Goal: Information Seeking & Learning: Learn about a topic

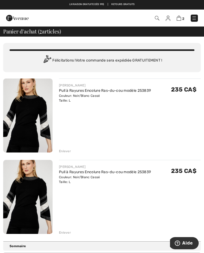
click at [178, 206] on div "FRANK LYMAN Pull à Rayures Encolure Ras-du-cou modèle 253839 Couleur: Noir/Blan…" at bounding box center [130, 197] width 142 height 75
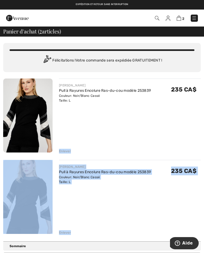
click at [31, 123] on img at bounding box center [27, 116] width 49 height 74
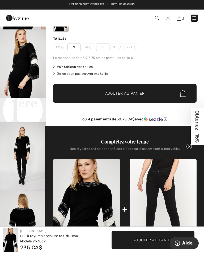
scroll to position [64, 0]
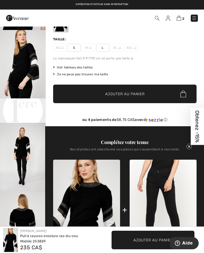
click at [184, 20] on span "2" at bounding box center [183, 19] width 2 height 4
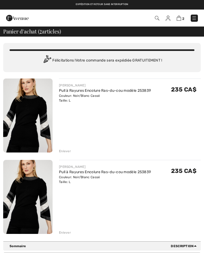
checkbox input "true"
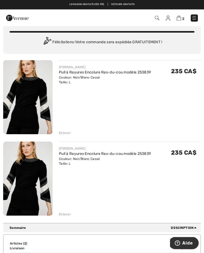
scroll to position [18, 0]
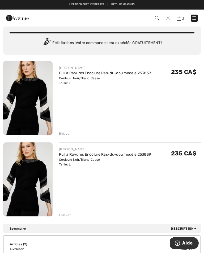
click at [67, 134] on div "Enlever" at bounding box center [65, 133] width 12 height 5
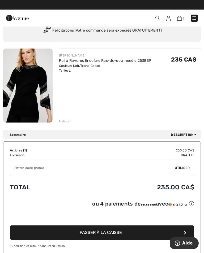
scroll to position [0, 0]
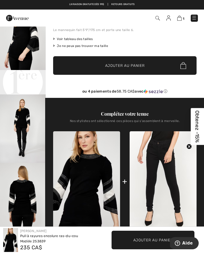
scroll to position [89, 0]
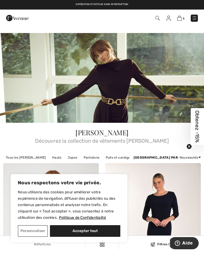
click at [96, 233] on button "Accepter tout" at bounding box center [85, 231] width 70 height 12
checkbox input "true"
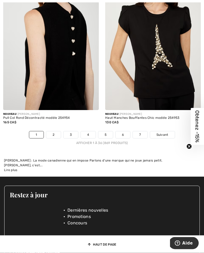
scroll to position [3160, 0]
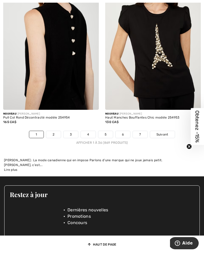
click at [54, 134] on link "2" at bounding box center [53, 134] width 15 height 7
click at [56, 131] on link "2" at bounding box center [53, 134] width 15 height 7
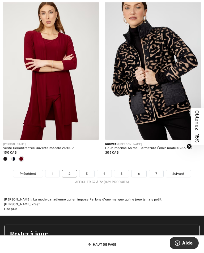
scroll to position [3168, 0]
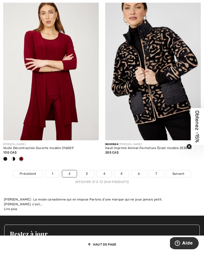
click at [85, 171] on link "3" at bounding box center [86, 173] width 15 height 7
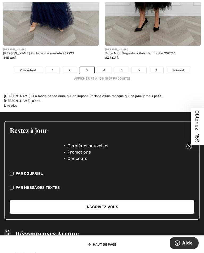
scroll to position [3259, 0]
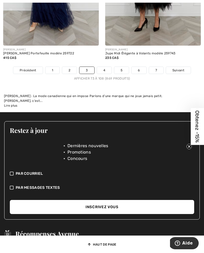
click at [111, 70] on link "4" at bounding box center [104, 70] width 15 height 7
click at [107, 67] on link "4" at bounding box center [104, 70] width 15 height 7
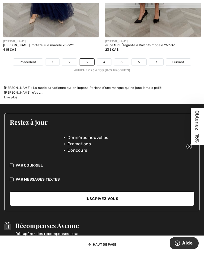
click at [109, 64] on link "4" at bounding box center [104, 62] width 15 height 7
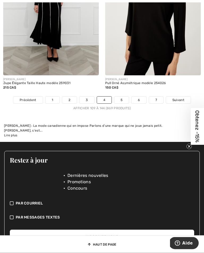
scroll to position [3242, 0]
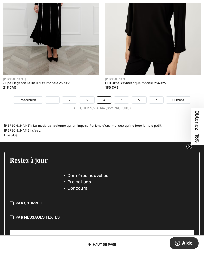
click at [178, 99] on span "Suivant" at bounding box center [178, 100] width 12 height 5
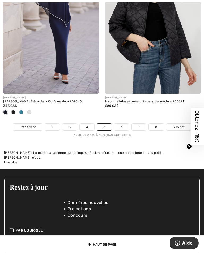
scroll to position [3220, 0]
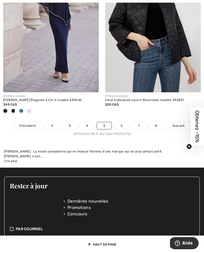
click at [180, 126] on span "Suivant" at bounding box center [178, 125] width 12 height 5
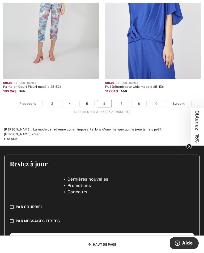
click at [180, 106] on link "Suivant" at bounding box center [178, 103] width 25 height 7
click at [181, 101] on span "Suivant" at bounding box center [178, 103] width 12 height 5
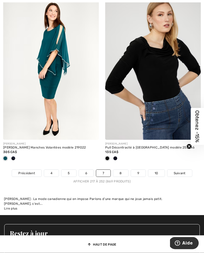
scroll to position [3156, 0]
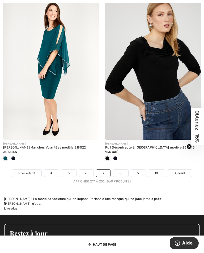
click at [181, 175] on span "Suivant" at bounding box center [180, 173] width 12 height 5
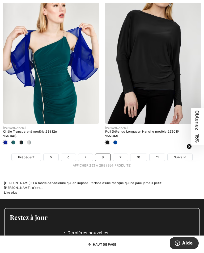
click at [183, 155] on span "Suivant" at bounding box center [180, 157] width 12 height 5
click at [180, 155] on span "Suivant" at bounding box center [180, 157] width 12 height 5
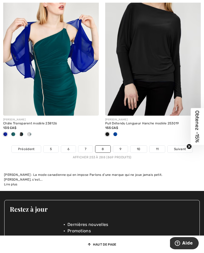
click at [180, 147] on span "Suivant" at bounding box center [180, 149] width 12 height 5
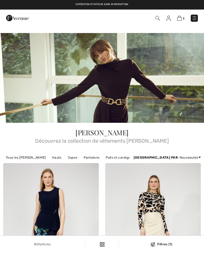
checkbox input "true"
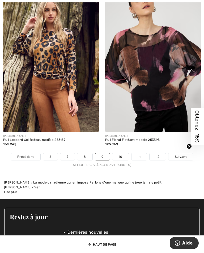
scroll to position [3212, 0]
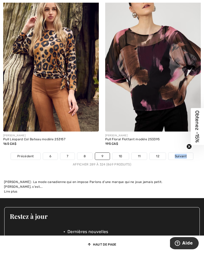
click at [120, 155] on link "10" at bounding box center [120, 156] width 16 height 7
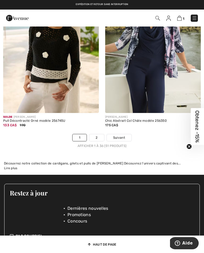
scroll to position [3107, 0]
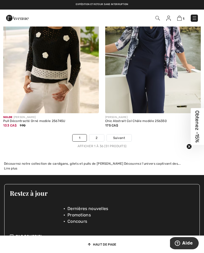
click at [122, 140] on span "Suivant" at bounding box center [119, 138] width 12 height 5
click at [120, 138] on link "Suivant" at bounding box center [119, 138] width 25 height 7
click at [118, 138] on span "Suivant" at bounding box center [119, 138] width 12 height 5
click at [119, 138] on link "Suivant" at bounding box center [119, 138] width 25 height 7
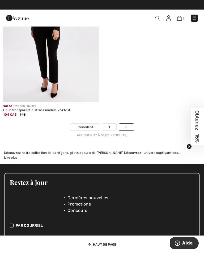
scroll to position [1293, 0]
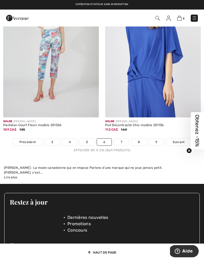
scroll to position [3173, 0]
